Goal: Task Accomplishment & Management: Complete application form

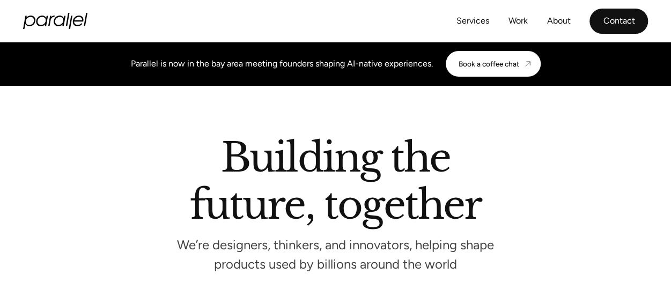
click at [616, 26] on link "Contact" at bounding box center [619, 21] width 58 height 25
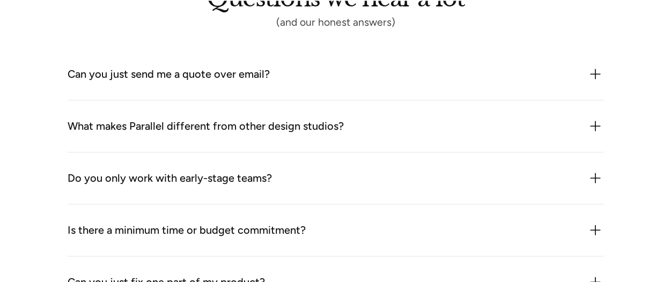
scroll to position [958, 0]
click at [309, 72] on div "Can you just send me a quote over email?" at bounding box center [336, 73] width 536 height 17
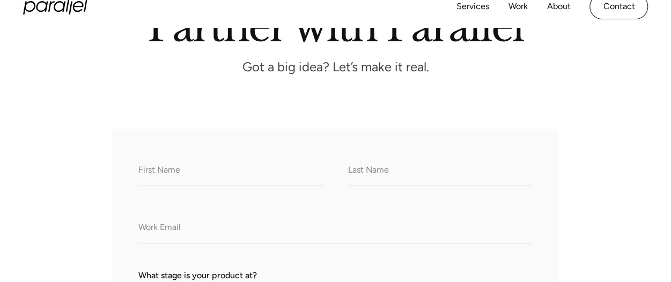
scroll to position [0, 0]
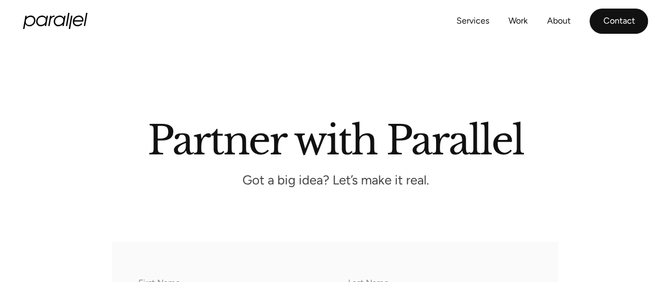
click at [623, 29] on link "Contact" at bounding box center [619, 21] width 58 height 25
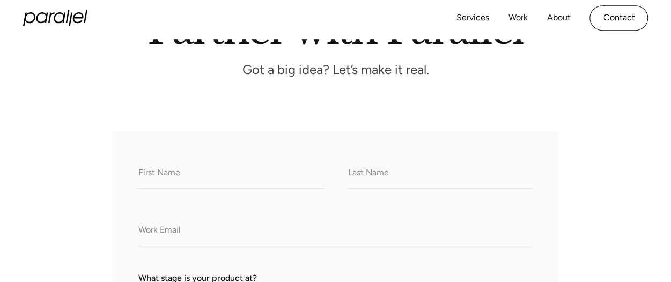
scroll to position [104, 0]
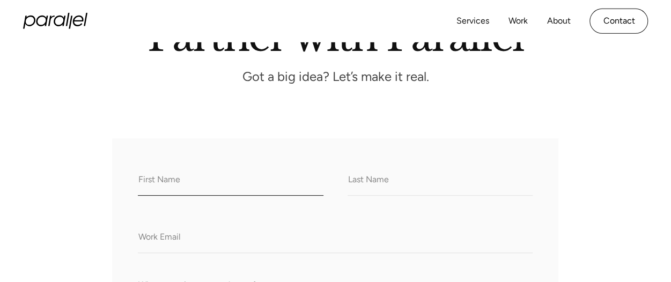
click at [175, 185] on input "What do we call you?" at bounding box center [230, 181] width 185 height 30
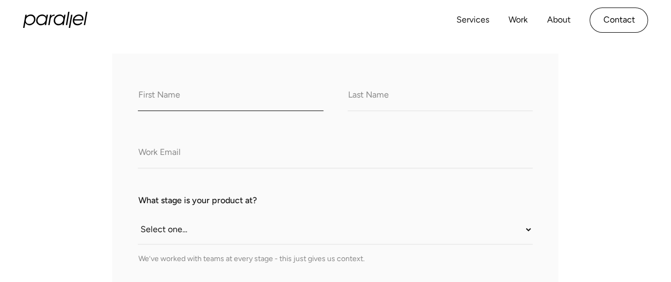
scroll to position [177, 0]
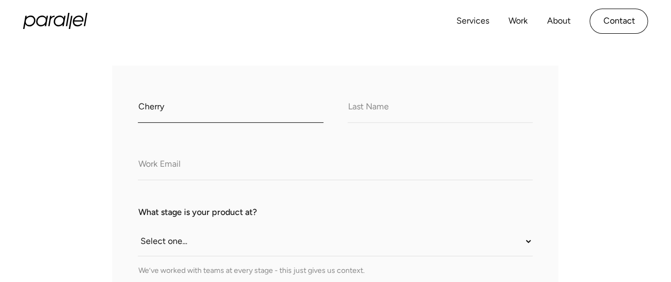
type input "Cherry"
click at [371, 107] on input "What do we call you?" at bounding box center [440, 108] width 185 height 30
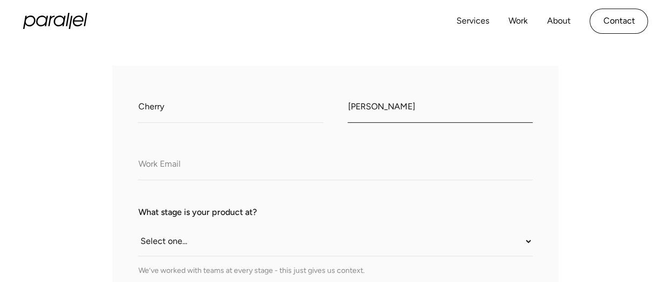
type input "Kedia"
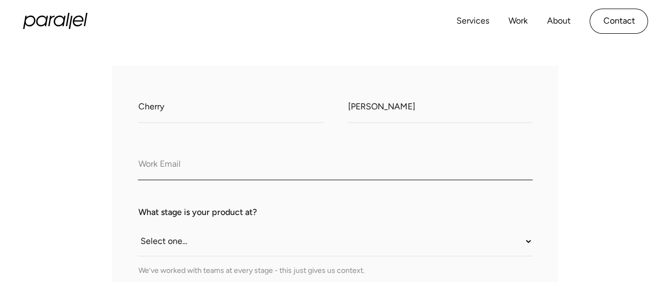
click at [258, 165] on input "Company Email" at bounding box center [335, 166] width 395 height 30
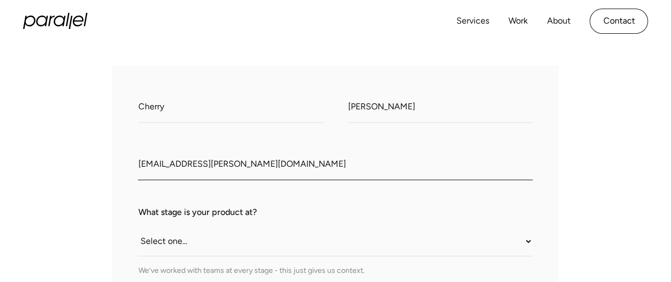
type input "cherry.kedia@pidilie.com"
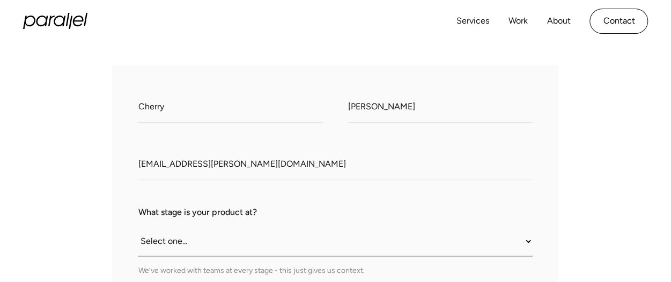
click at [204, 239] on select "Select one... Still an idea Building MVP Live with early users Scaling fast Som…" at bounding box center [335, 242] width 395 height 30
select select "Live with early users"
click at [138, 227] on select "Select one... Still an idea Building MVP Live with early users Scaling fast Som…" at bounding box center [335, 242] width 395 height 30
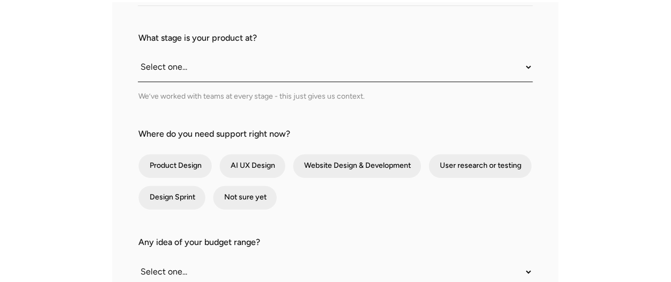
scroll to position [354, 0]
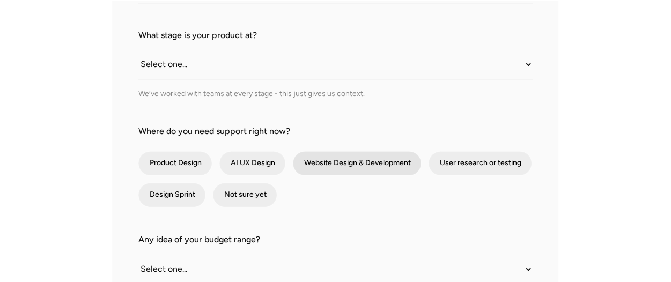
click at [357, 166] on div "contact-form" at bounding box center [357, 163] width 128 height 24
click at [311, 166] on input "Website Design & Development" at bounding box center [307, 163] width 7 height 7
checkbox input "true"
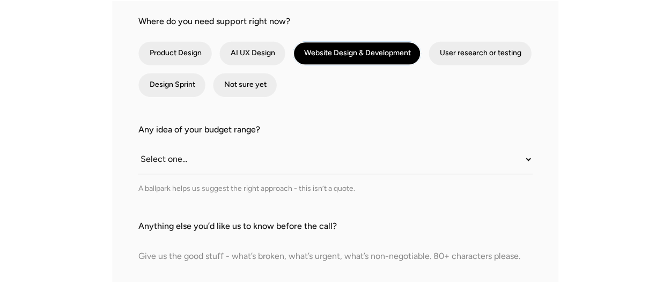
scroll to position [464, 0]
click at [204, 174] on div "Any idea of your budget range? Select one... Under $10K $10K–$25K $25K–$50K $50…" at bounding box center [335, 158] width 395 height 71
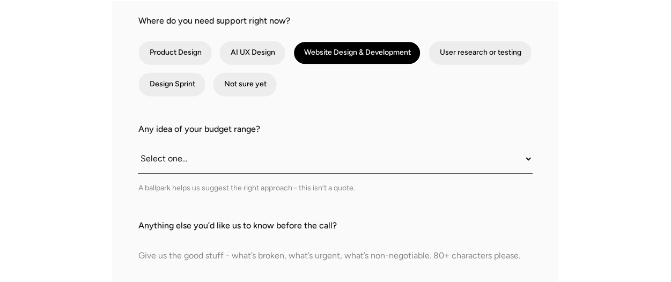
click at [180, 158] on select "Select one... Under $10K $10K–$25K $25K–$50K $50K+" at bounding box center [335, 159] width 395 height 30
click at [262, 138] on div "Any idea of your budget range? Select one... Under $10K $10K–$25K $25K–$50K $50…" at bounding box center [335, 158] width 395 height 71
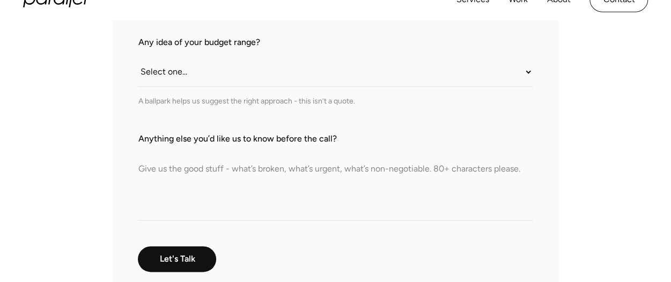
scroll to position [586, 0]
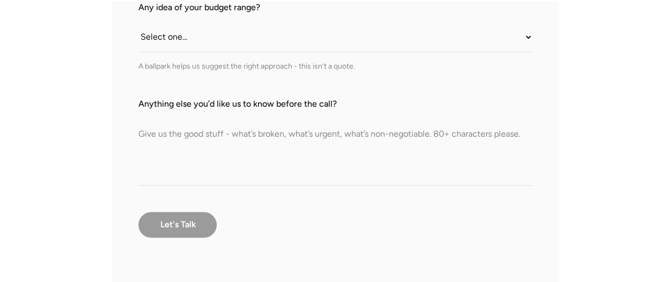
click at [174, 225] on input "Let's Talk" at bounding box center [177, 224] width 79 height 27
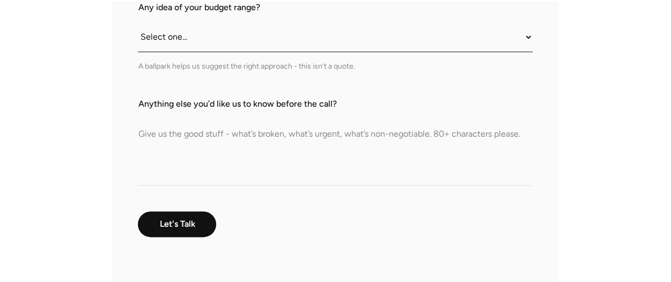
click at [190, 37] on select "Select one... Under $10K $10K–$25K $25K–$50K $50K+" at bounding box center [335, 38] width 395 height 30
select select "Under $10K"
click at [138, 23] on select "Select one... Under $10K $10K–$25K $25K–$50K $50K+" at bounding box center [335, 38] width 395 height 30
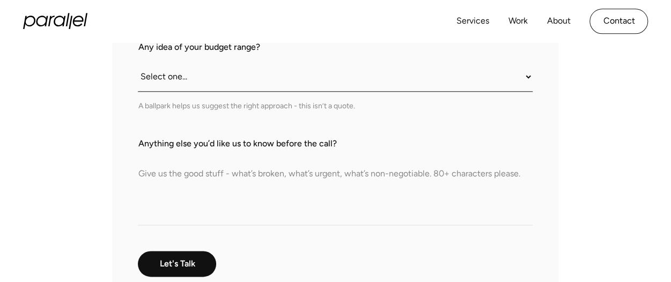
scroll to position [512, 0]
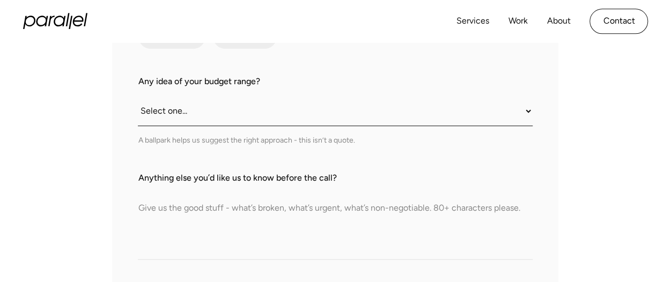
click at [256, 119] on select "Select one... Under $10K $10K–$25K $25K–$50K $50K+" at bounding box center [335, 112] width 395 height 30
click at [138, 97] on select "Select one... Under $10K $10K–$25K $25K–$50K $50K+" at bounding box center [335, 112] width 395 height 30
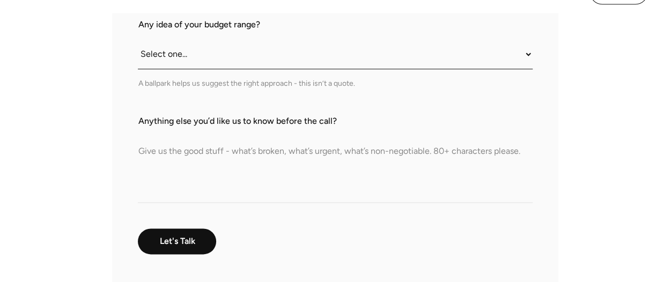
scroll to position [619, 0]
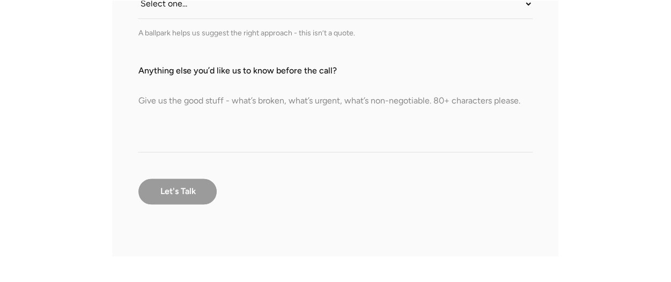
click at [177, 188] on input "Let's Talk" at bounding box center [177, 191] width 79 height 27
click at [202, 134] on textarea "Anything else you’d like us to know before the call?" at bounding box center [335, 114] width 395 height 75
click at [182, 194] on input "Let's Talk" at bounding box center [177, 191] width 79 height 27
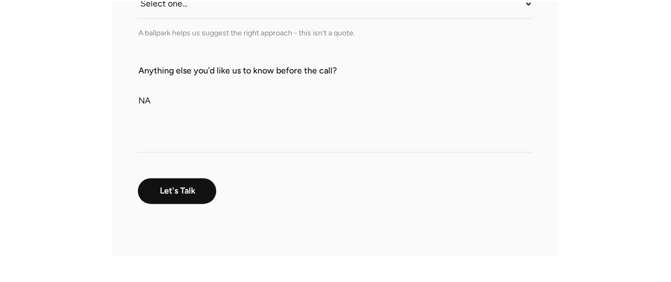
click at [195, 100] on textarea "NA" at bounding box center [335, 114] width 395 height 75
type textarea "N"
paste textarea "We are looking for UI/ UX partners to redesign Pidilite’ s existing retailer ap…"
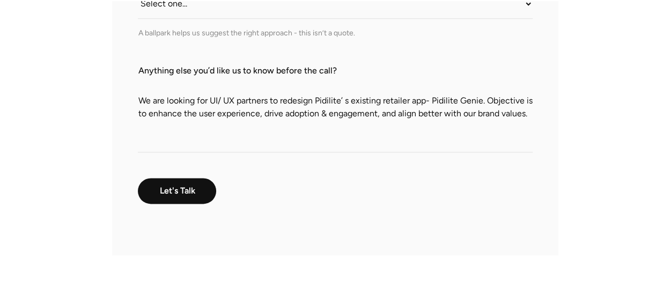
click at [195, 100] on textarea "We are looking for UI/ UX partners to redesign Pidilite’ s existing retailer ap…" at bounding box center [335, 114] width 395 height 75
drag, startPoint x: 432, startPoint y: 100, endPoint x: 498, endPoint y: 100, distance: 66.5
click at [498, 100] on textarea "We are looking for UI/ UX partners to redesign Pidilite’ s existing retailer ap…" at bounding box center [335, 114] width 395 height 75
click at [485, 103] on textarea "We are looking for UI/ UX partners to redesign Pidilite’ s existing retailer ap…" at bounding box center [335, 114] width 395 height 75
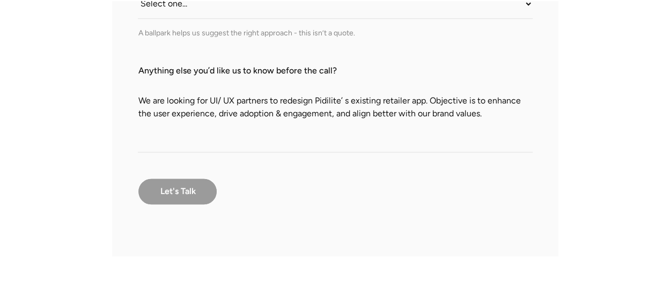
type textarea "We are looking for UI/ UX partners to redesign Pidilite’ s existing retailer ap…"
click at [199, 187] on input "Let's Talk" at bounding box center [177, 191] width 79 height 27
type input "Please wait..."
